Goal: Register for event/course

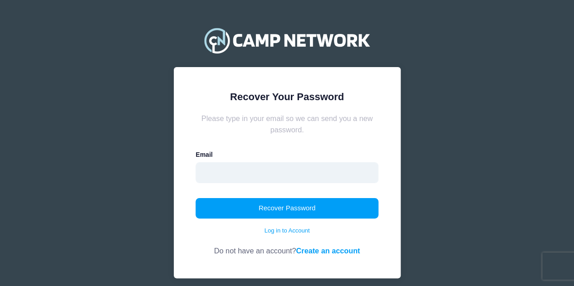
click at [237, 176] on input "email" at bounding box center [286, 172] width 183 height 21
type input "[EMAIL_ADDRESS][DOMAIN_NAME]"
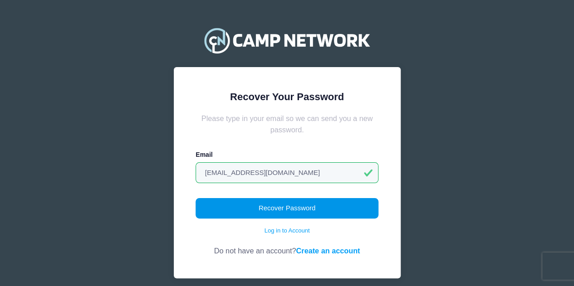
click at [256, 209] on button "Recover Password" at bounding box center [286, 208] width 183 height 21
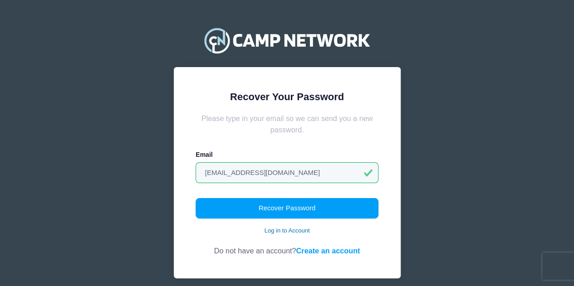
click at [280, 234] on link "Log in to Account" at bounding box center [286, 230] width 45 height 9
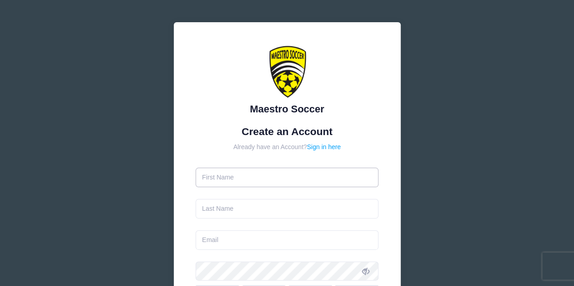
click at [250, 177] on input "text" at bounding box center [286, 177] width 183 height 19
type input "Margaret"
type input "Nevistich"
type input "Mnevistich@yahoo.com"
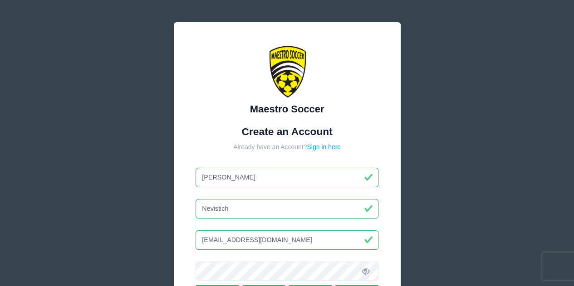
scroll to position [187, 0]
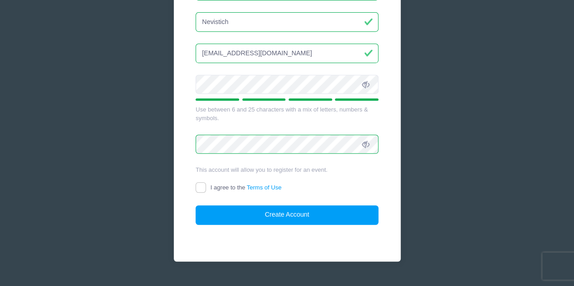
click at [198, 173] on div "This account will allow you to register for an event." at bounding box center [286, 169] width 183 height 9
click at [200, 186] on input "I agree to the Terms of Use" at bounding box center [200, 187] width 10 height 10
checkbox input "true"
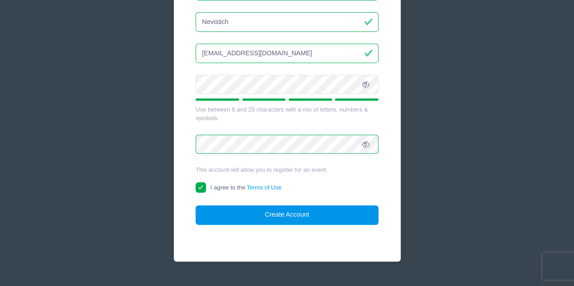
click at [211, 214] on button "Create Account" at bounding box center [286, 214] width 183 height 19
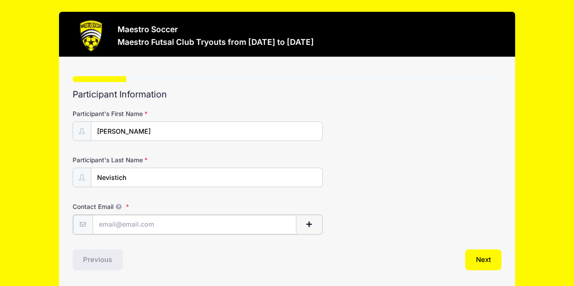
click at [158, 224] on input "Contact Email" at bounding box center [194, 224] width 204 height 19
type input "Mnevistich@yahoo.com"
click at [476, 255] on button "Next" at bounding box center [483, 258] width 37 height 21
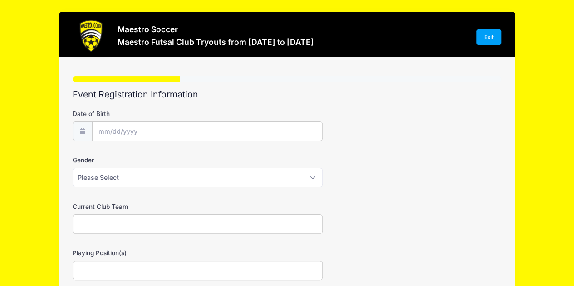
click at [127, 120] on div "Date of Birth" at bounding box center [287, 125] width 429 height 32
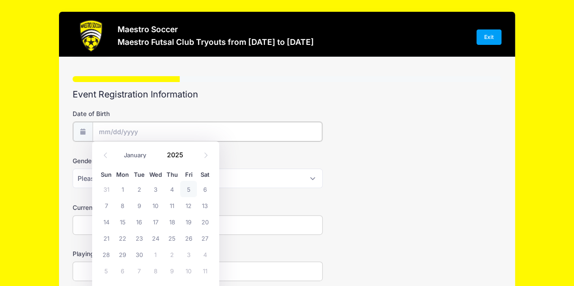
click at [122, 131] on input "Date of Birth" at bounding box center [206, 131] width 229 height 19
click at [105, 156] on icon at bounding box center [105, 155] width 6 height 6
select select "5"
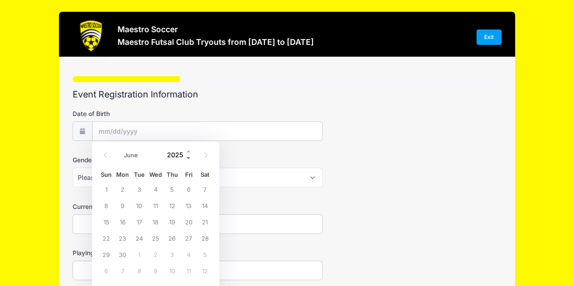
click at [190, 158] on span at bounding box center [188, 158] width 6 height 7
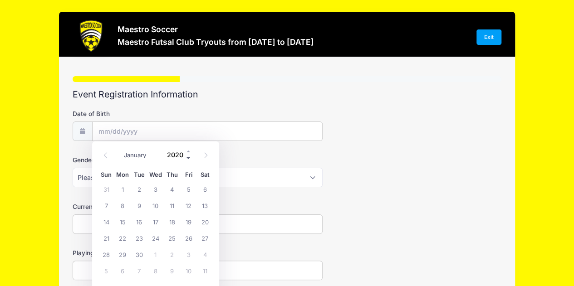
click at [190, 158] on span at bounding box center [188, 158] width 6 height 7
click at [187, 158] on span at bounding box center [188, 158] width 6 height 7
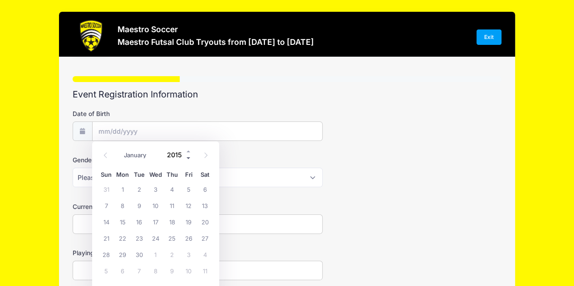
click at [187, 158] on span at bounding box center [188, 158] width 6 height 7
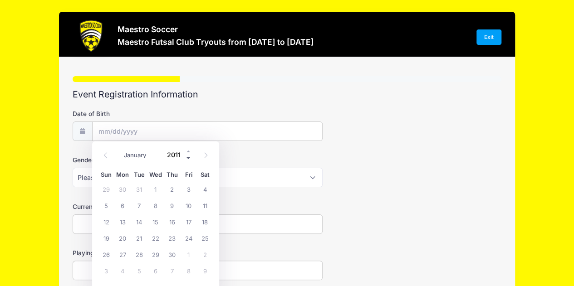
type input "2010"
click at [106, 158] on span at bounding box center [105, 154] width 15 height 15
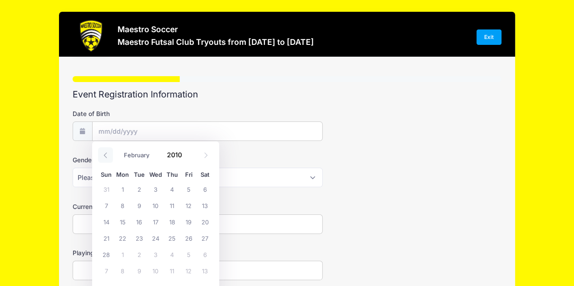
click at [106, 158] on span at bounding box center [105, 154] width 15 height 15
select select "0"
click at [106, 158] on span at bounding box center [105, 154] width 15 height 15
type input "2009"
select select "11"
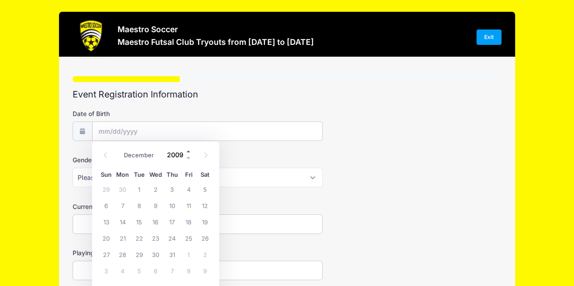
click at [190, 151] on span at bounding box center [188, 151] width 6 height 7
type input "2010"
click at [205, 221] on span "18" at bounding box center [205, 222] width 16 height 16
type input "12/18/2010"
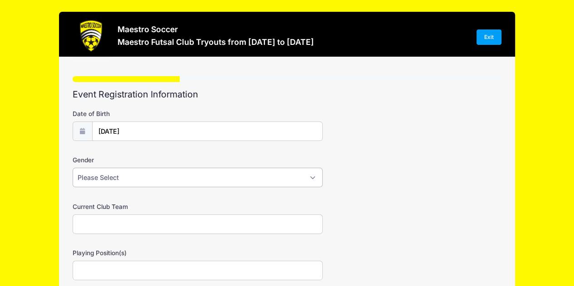
click at [127, 181] on select "Please Select Male Female Prefer not to say" at bounding box center [198, 177] width 250 height 19
select select "Female"
click at [73, 168] on select "Please Select Male Female Prefer not to say" at bounding box center [198, 177] width 250 height 19
click at [119, 224] on input "Current Club Team" at bounding box center [198, 223] width 250 height 19
type input "Legacy Black"
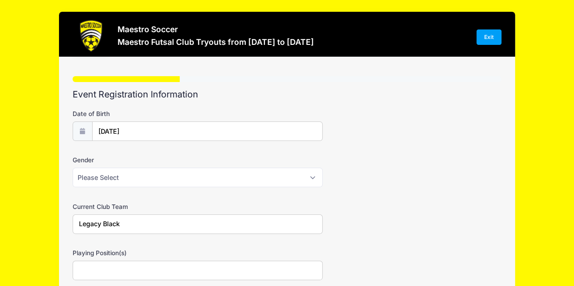
click at [103, 264] on input "Playing Position(s)" at bounding box center [198, 270] width 250 height 19
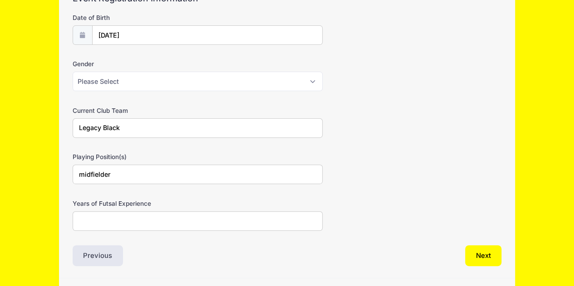
scroll to position [122, 0]
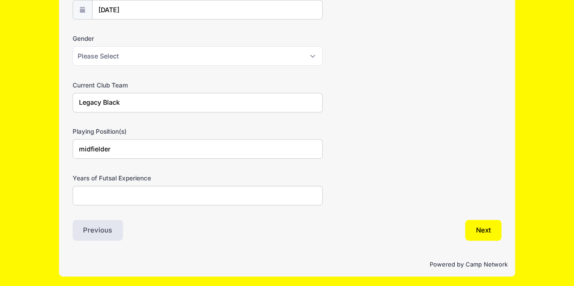
type input "midfielder"
click at [180, 194] on input "Years of Futsal Experience" at bounding box center [198, 195] width 250 height 19
click at [474, 233] on button "Next" at bounding box center [483, 230] width 37 height 21
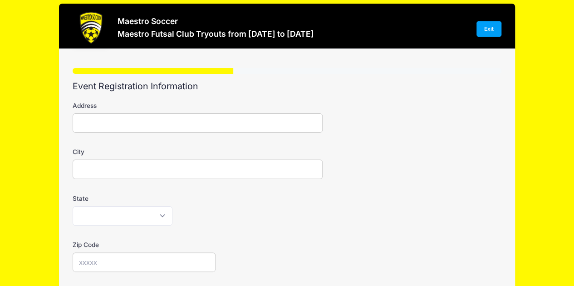
scroll to position [0, 0]
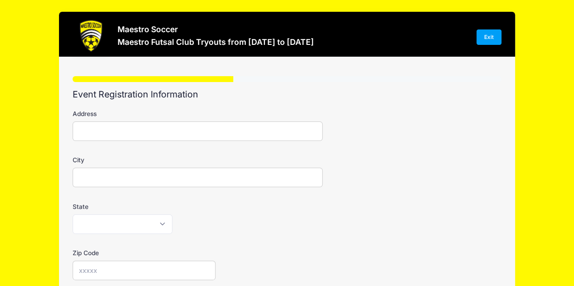
click at [103, 128] on input "Address" at bounding box center [198, 131] width 250 height 19
type input "100 Shunpike Road"
type input "Madison"
select select "NJ"
type input "07940"
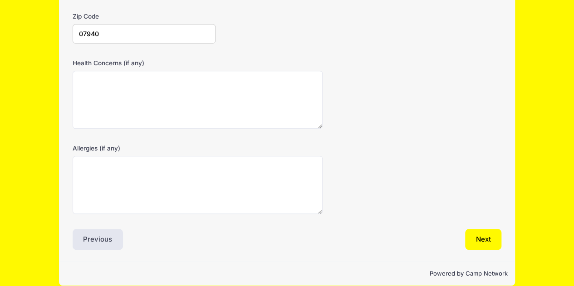
scroll to position [246, 0]
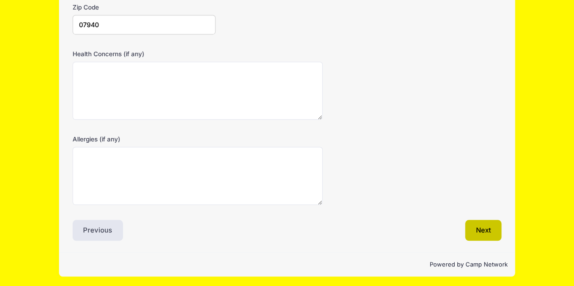
click at [481, 227] on button "Next" at bounding box center [483, 230] width 37 height 21
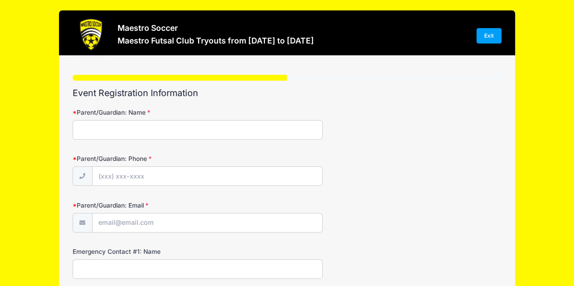
scroll to position [0, 0]
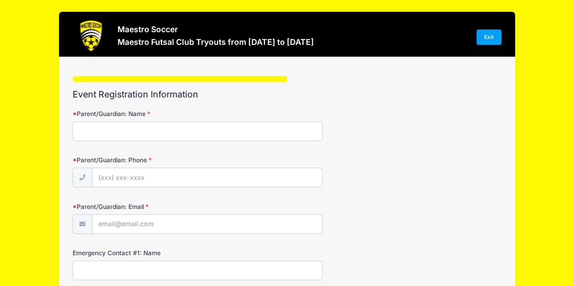
click at [92, 131] on input "Parent/Guardian: Name" at bounding box center [198, 131] width 250 height 19
type input "Margaret Nevistich"
type input "(973) 879-2559"
type input "Mnevistich@yahoo.com"
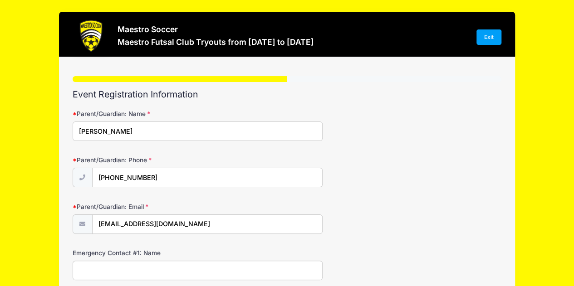
click at [125, 262] on input "Emergency Contact #1: Name" at bounding box center [198, 270] width 250 height 19
type input "Igor Nevistich"
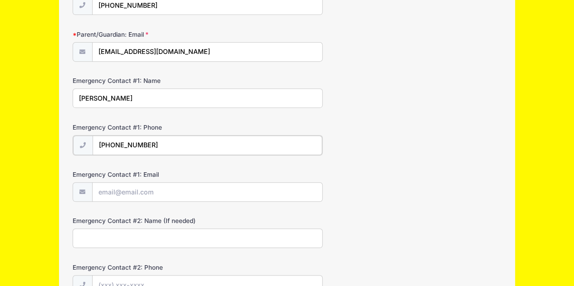
type input "(973) 652-8676"
type input "dinevistich@yahoo.com"
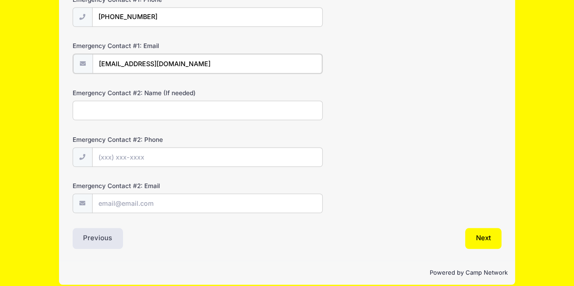
scroll to position [303, 0]
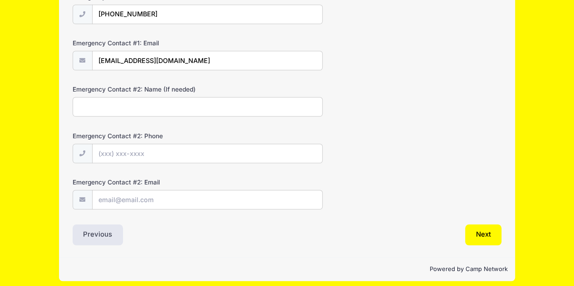
click at [472, 220] on div "Event Registration Information Parent/Guardian: Name Margaret Nevistich Parent/…" at bounding box center [287, 15] width 429 height 459
click at [472, 231] on button "Next" at bounding box center [483, 234] width 37 height 21
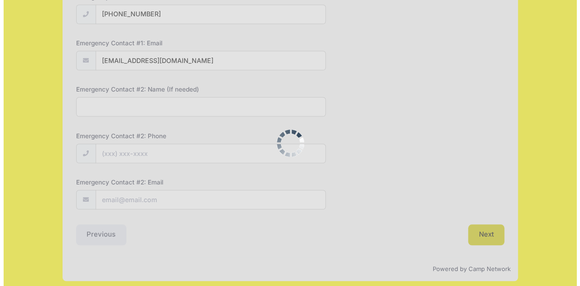
scroll to position [0, 0]
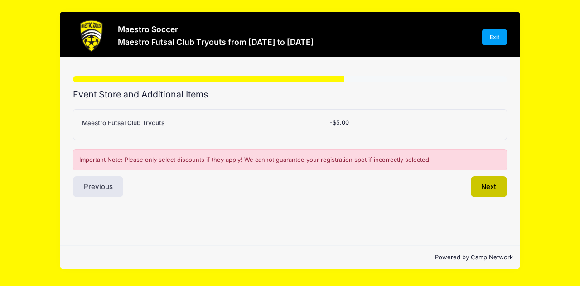
click at [488, 189] on button "Next" at bounding box center [489, 186] width 37 height 21
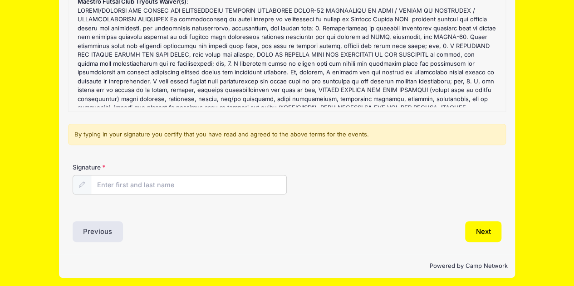
scroll to position [139, 0]
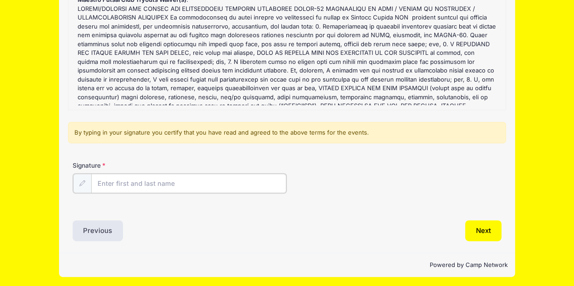
click at [142, 185] on input "Signature" at bounding box center [188, 183] width 195 height 19
type input "Margaret Nevistich"
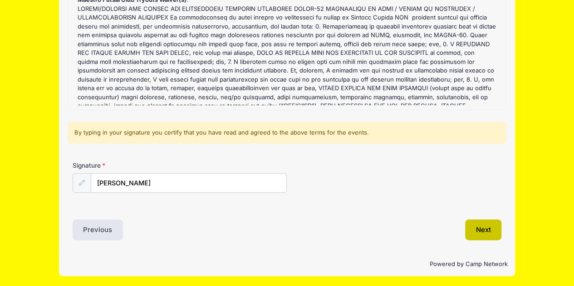
click at [476, 226] on button "Next" at bounding box center [483, 229] width 37 height 21
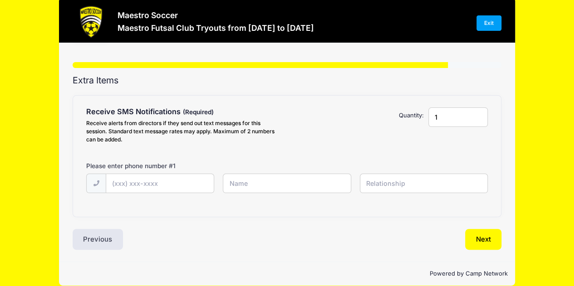
scroll to position [0, 0]
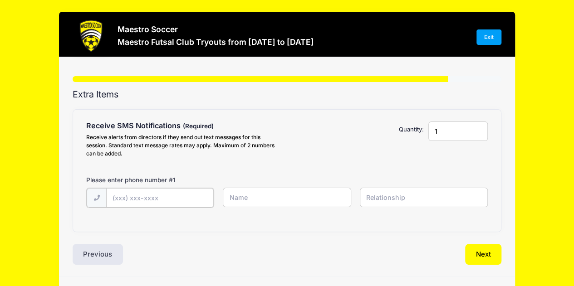
click at [146, 195] on input "text" at bounding box center [159, 197] width 107 height 19
type input "(973) 879-2559"
type input "Margaret Nevistich"
click at [410, 199] on input "text" at bounding box center [424, 197] width 128 height 19
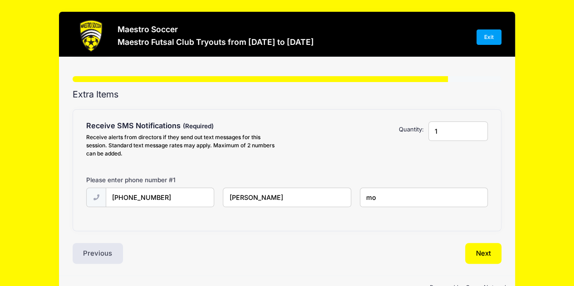
type input "m"
type input "parent"
click at [480, 260] on button "Next" at bounding box center [483, 253] width 37 height 21
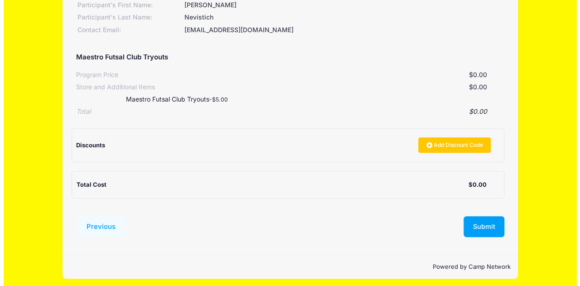
scroll to position [128, 0]
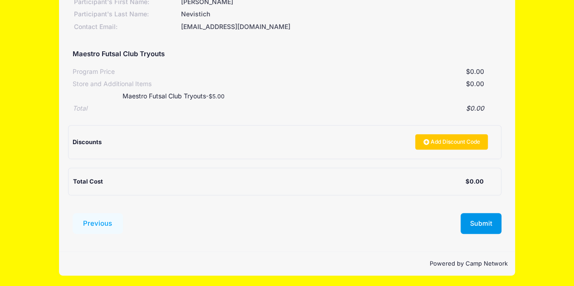
click at [481, 223] on button "Submit" at bounding box center [480, 223] width 41 height 21
